Goal: Transaction & Acquisition: Obtain resource

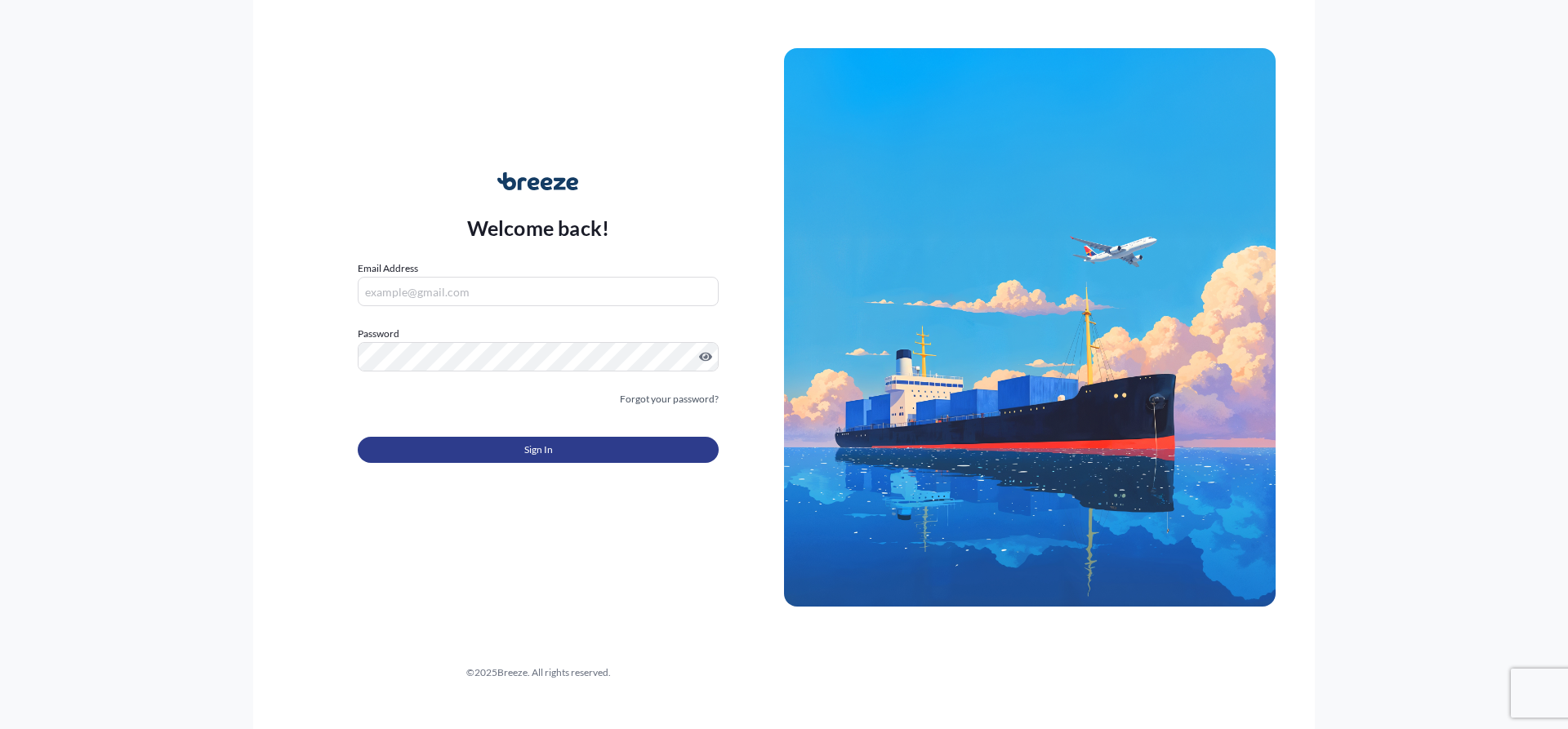
type input "[EMAIL_ADDRESS][DOMAIN_NAME]"
click at [578, 457] on button "Sign In" at bounding box center [538, 450] width 361 height 26
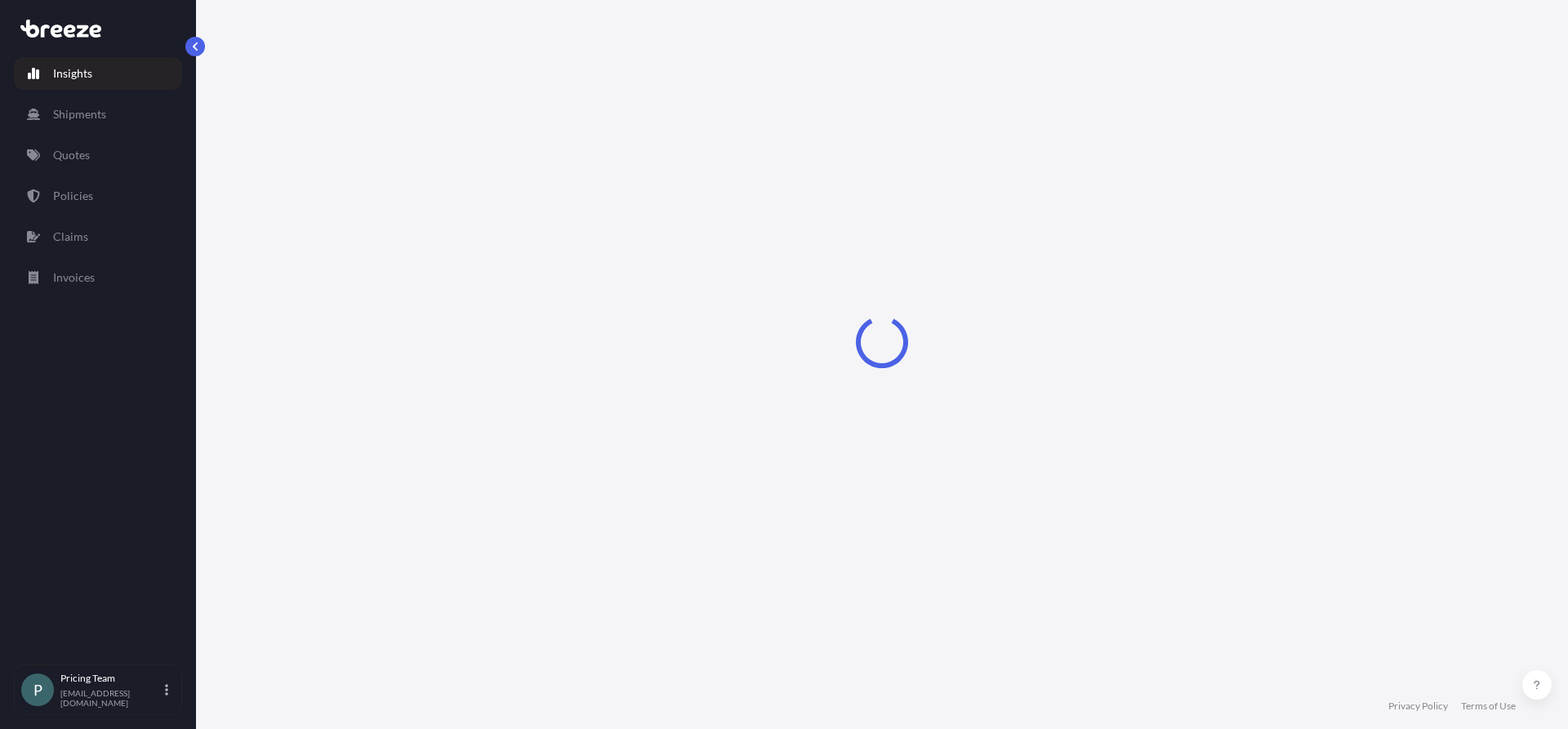
select select "2025"
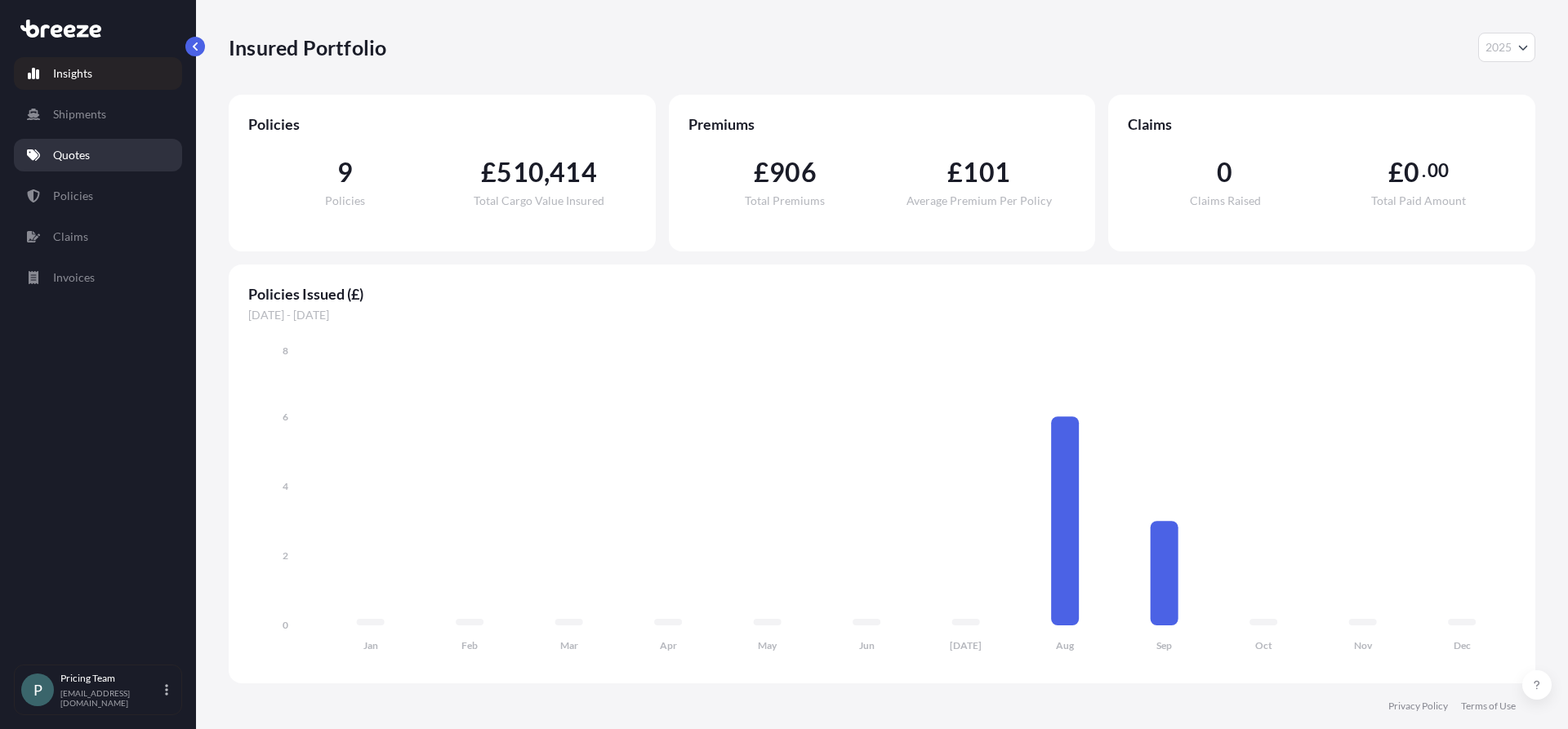
click at [86, 145] on link "Quotes" at bounding box center [98, 154] width 168 height 33
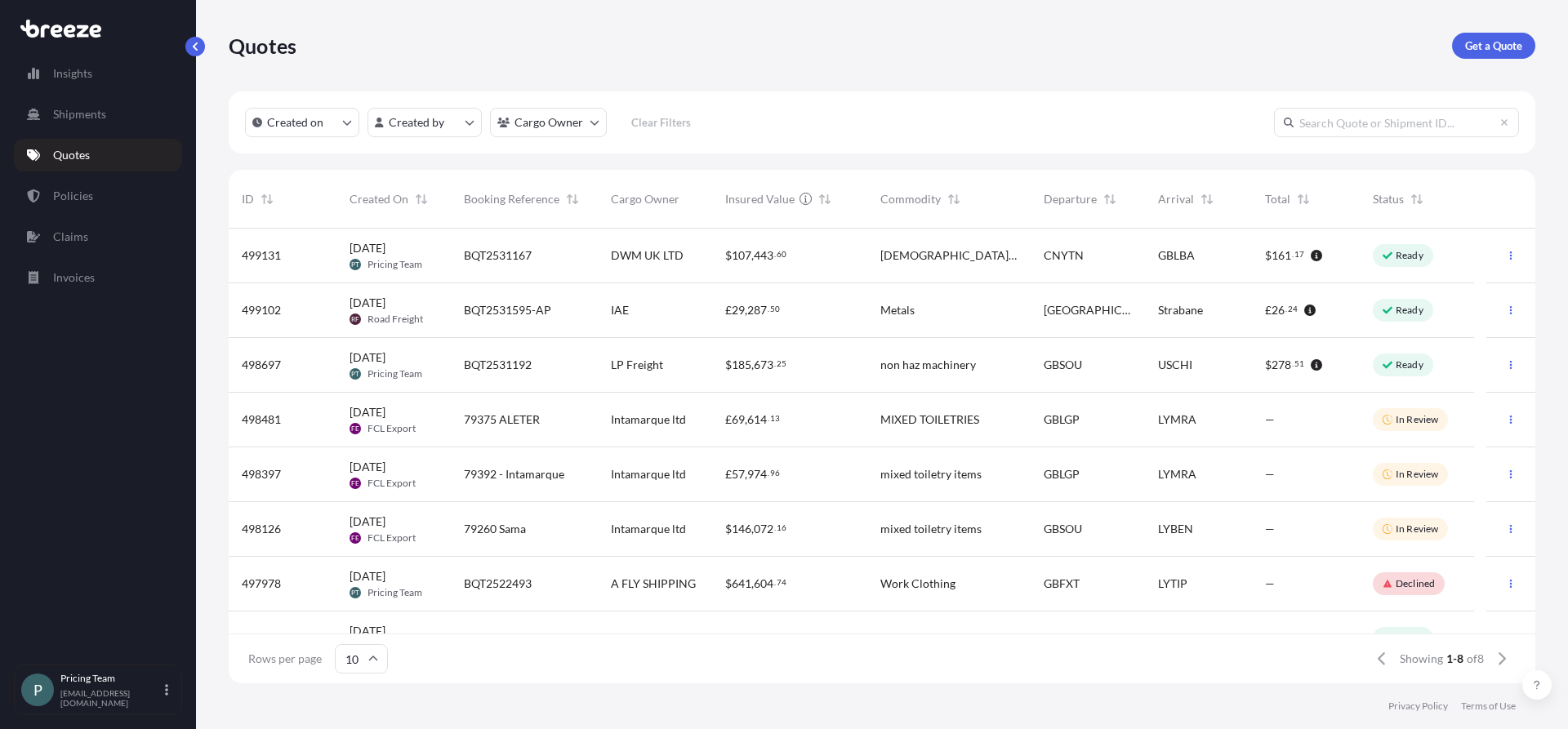
scroll to position [13, 13]
click at [1494, 41] on p "Get a Quote" at bounding box center [1493, 46] width 57 height 17
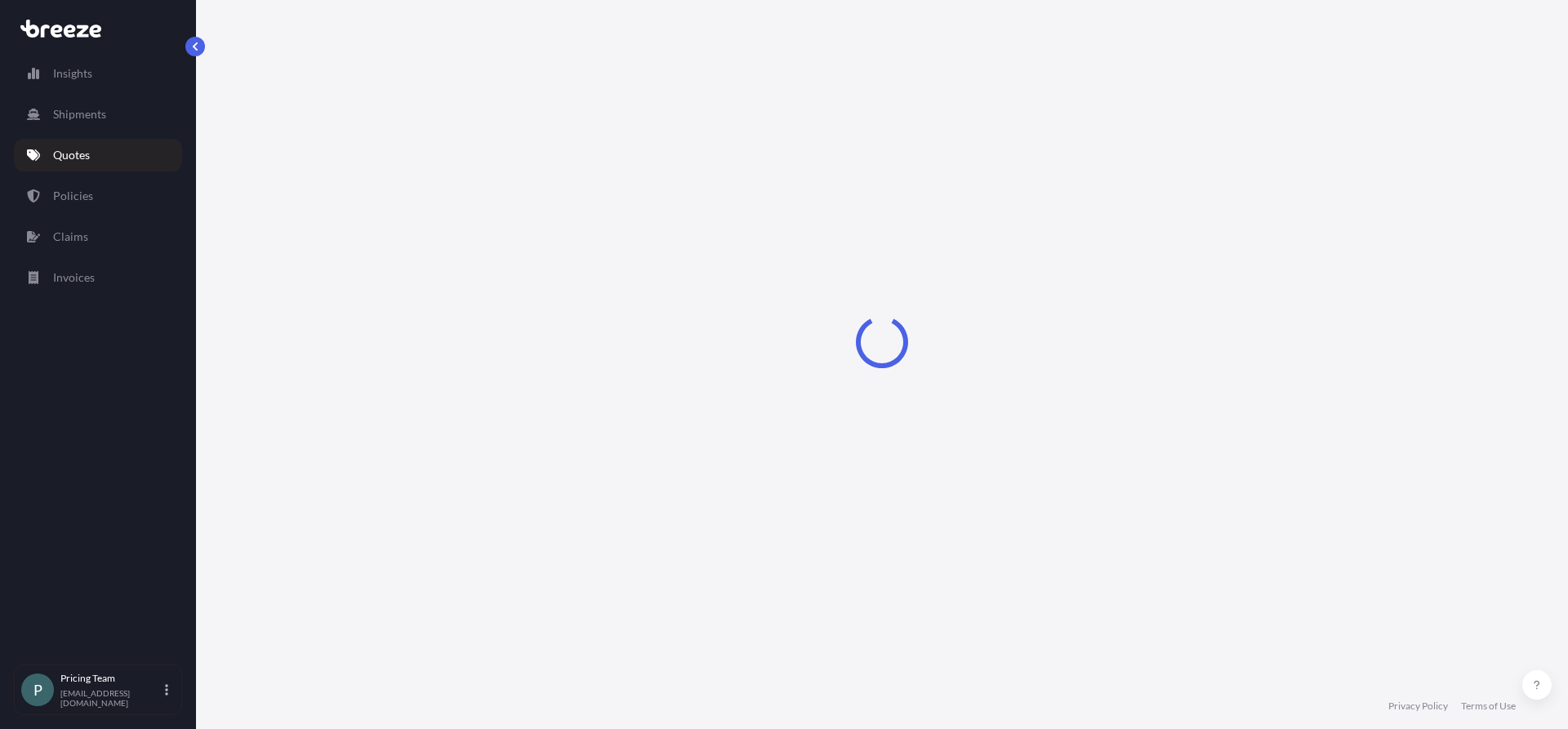
select select "Sea"
select select "1"
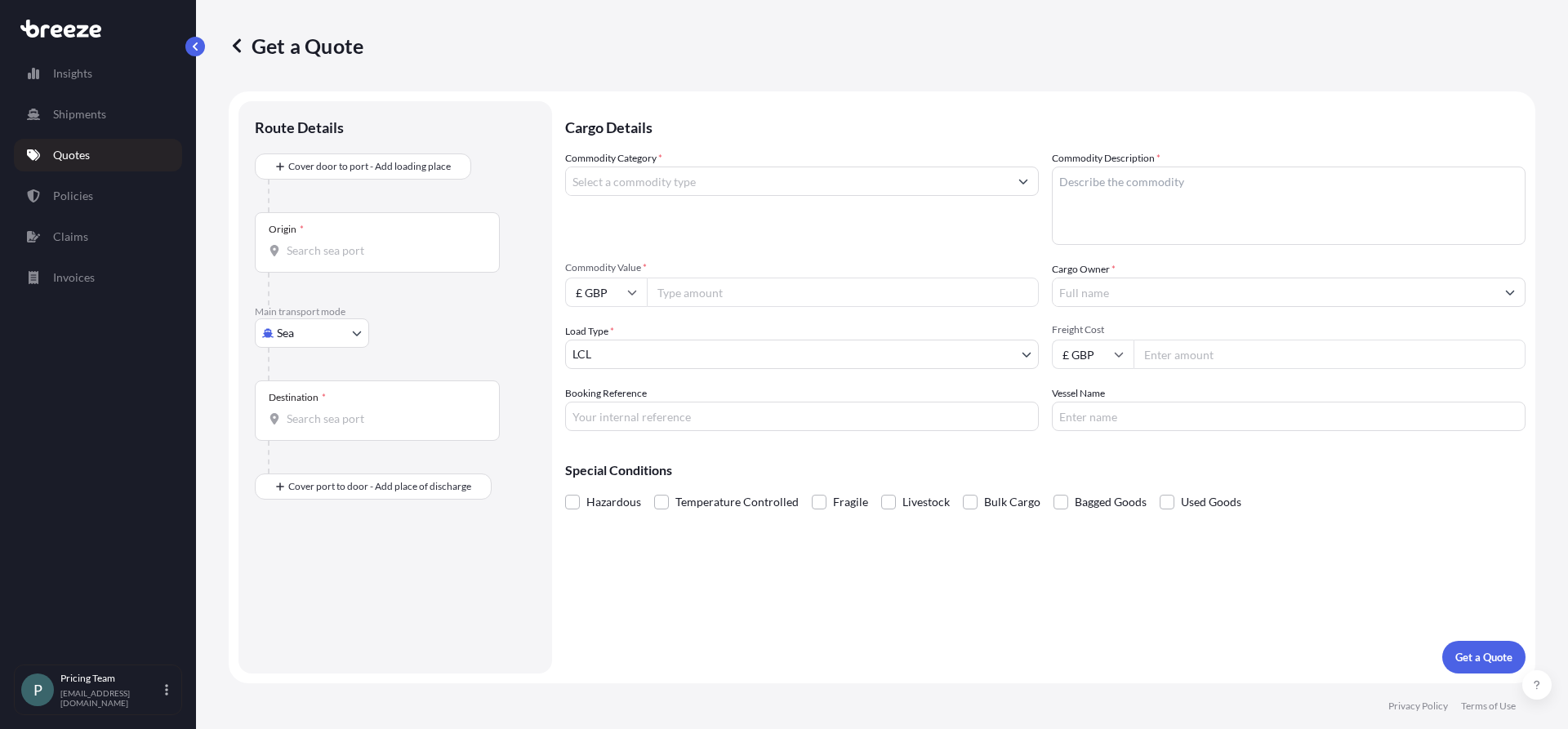
click at [682, 185] on input "Commodity Category *" at bounding box center [788, 181] width 443 height 30
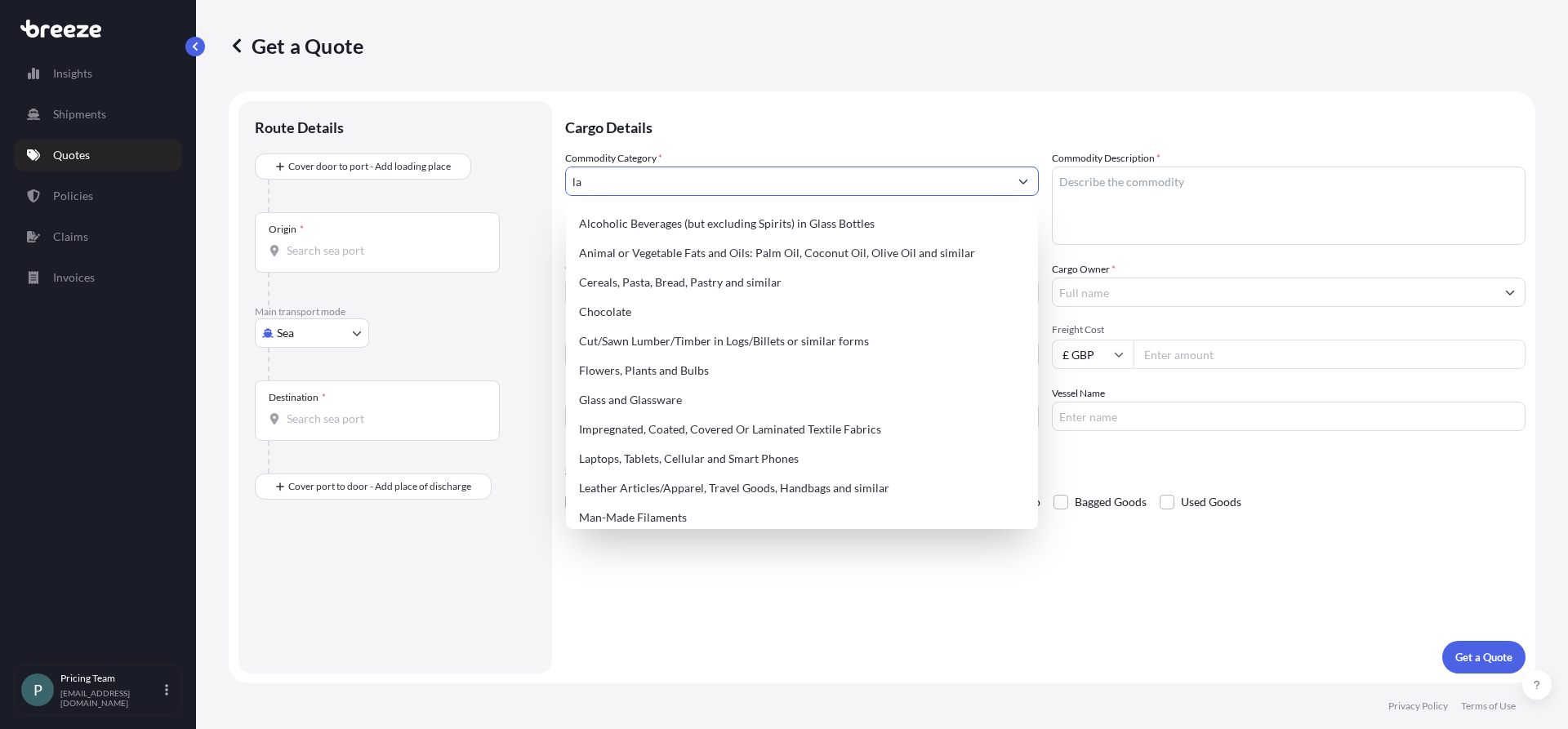
type input "l"
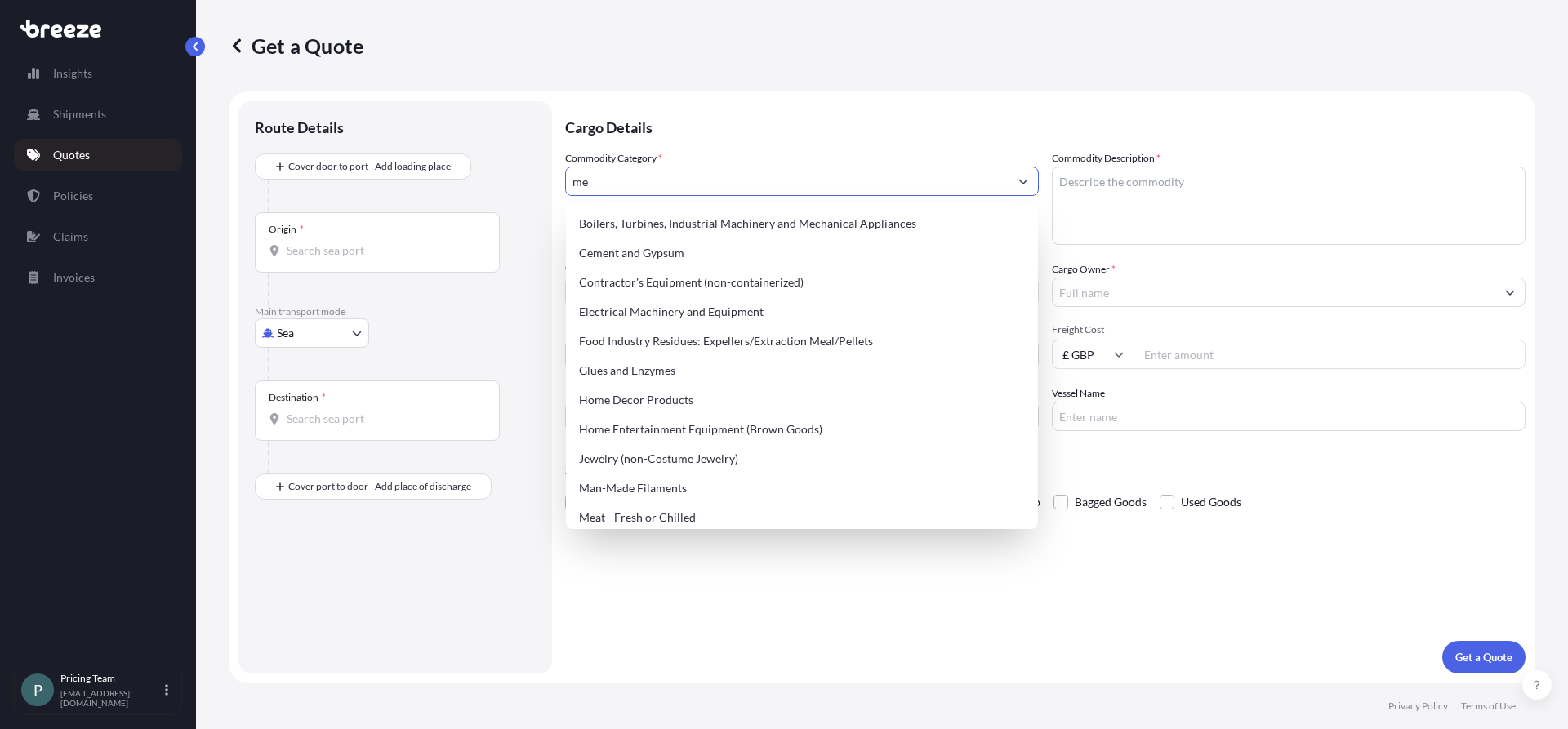
type input "m"
